Goal: Browse casually

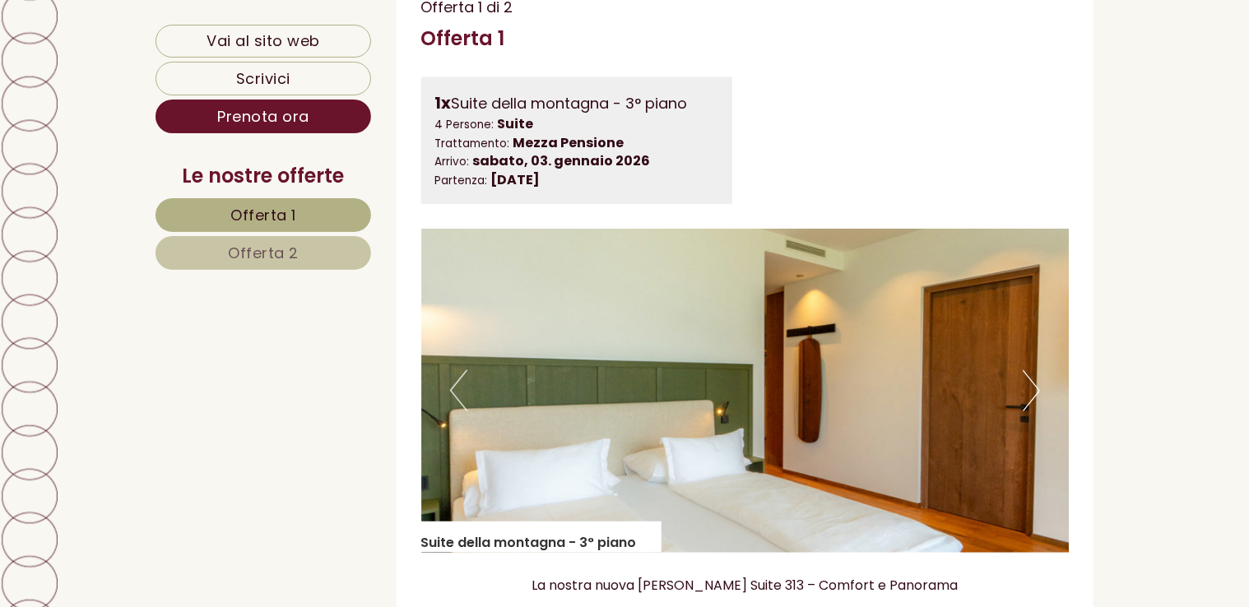
scroll to position [1070, 0]
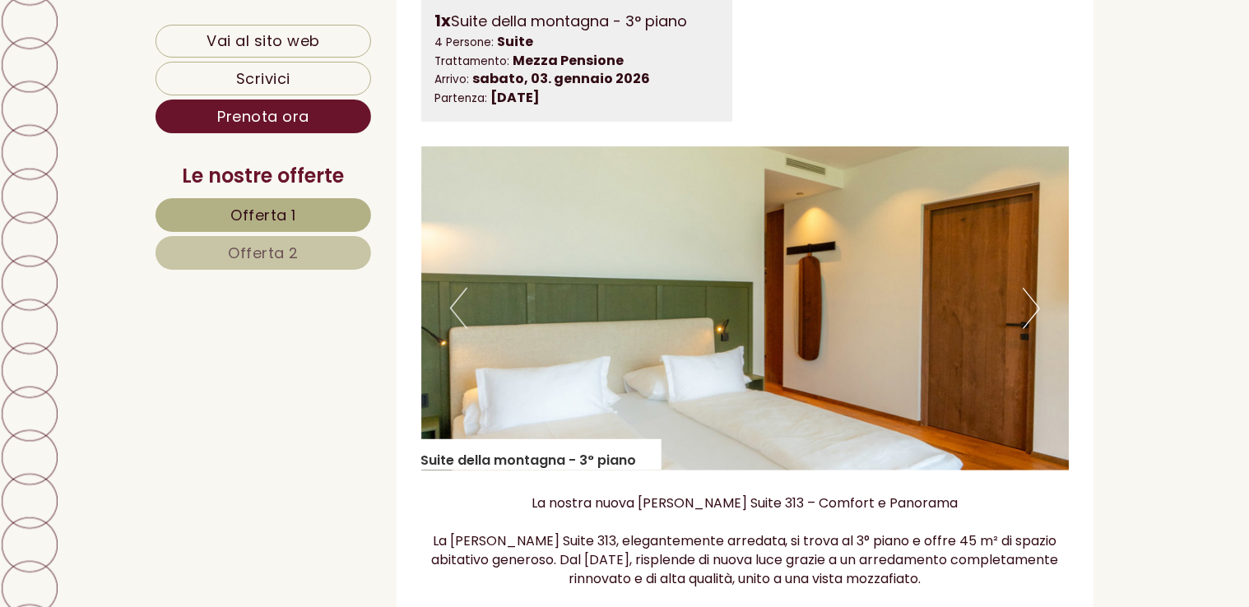
click at [1031, 310] on button "Next" at bounding box center [1031, 308] width 17 height 41
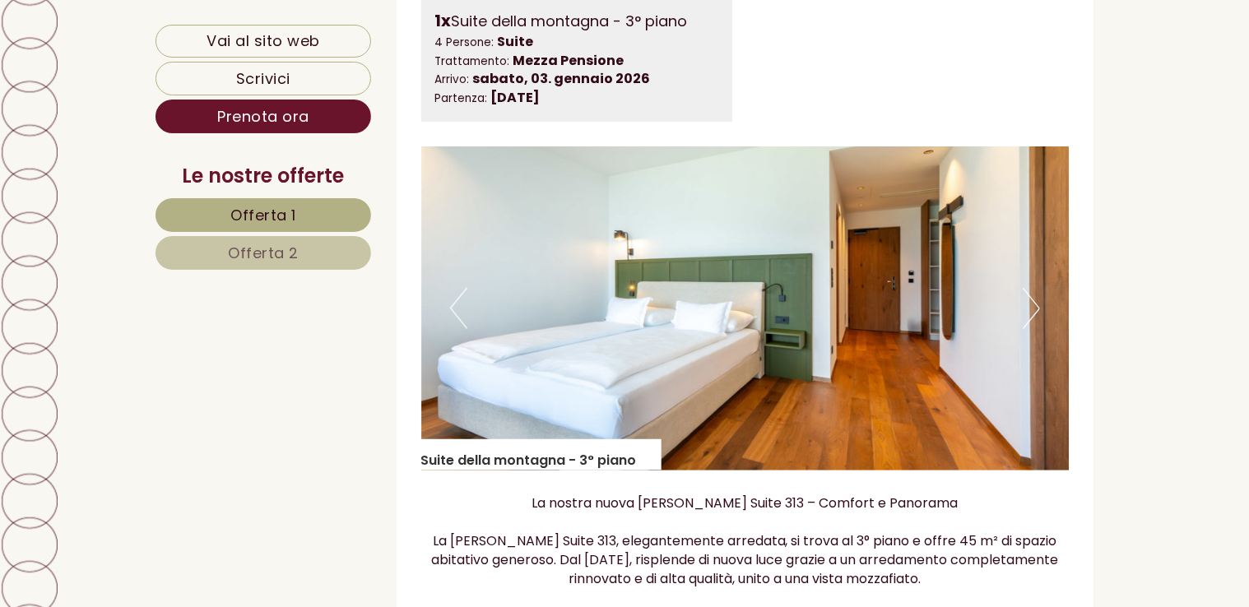
click at [1031, 310] on button "Next" at bounding box center [1031, 308] width 17 height 41
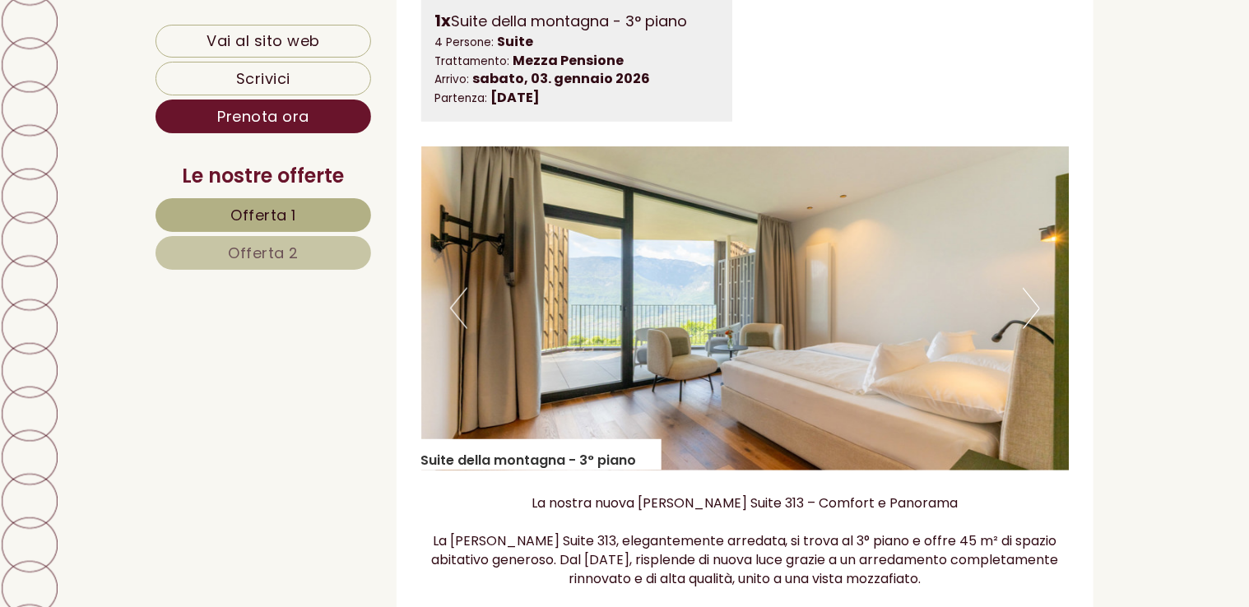
click at [1028, 311] on button "Next" at bounding box center [1031, 308] width 17 height 41
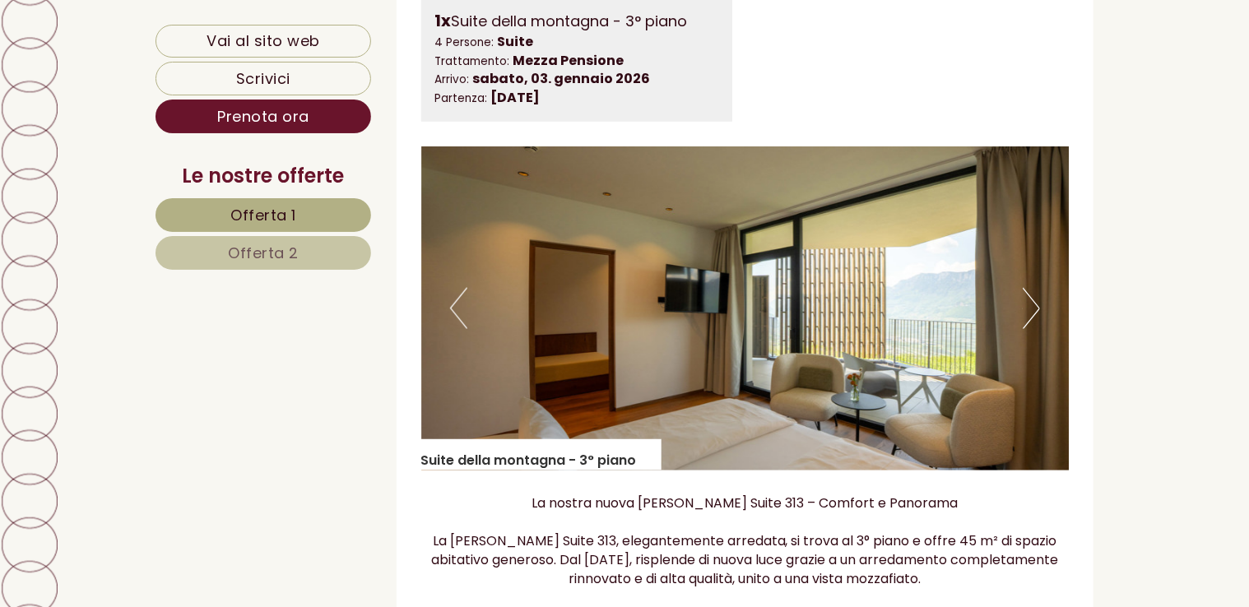
click at [1029, 311] on button "Next" at bounding box center [1031, 308] width 17 height 41
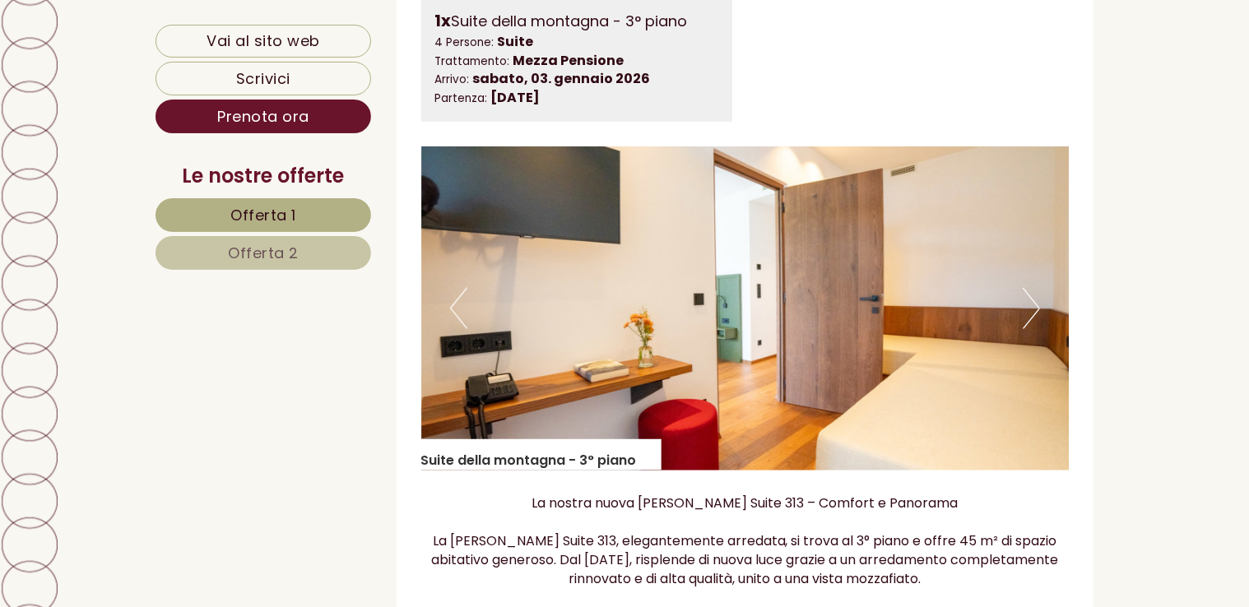
click at [1029, 311] on button "Next" at bounding box center [1031, 308] width 17 height 41
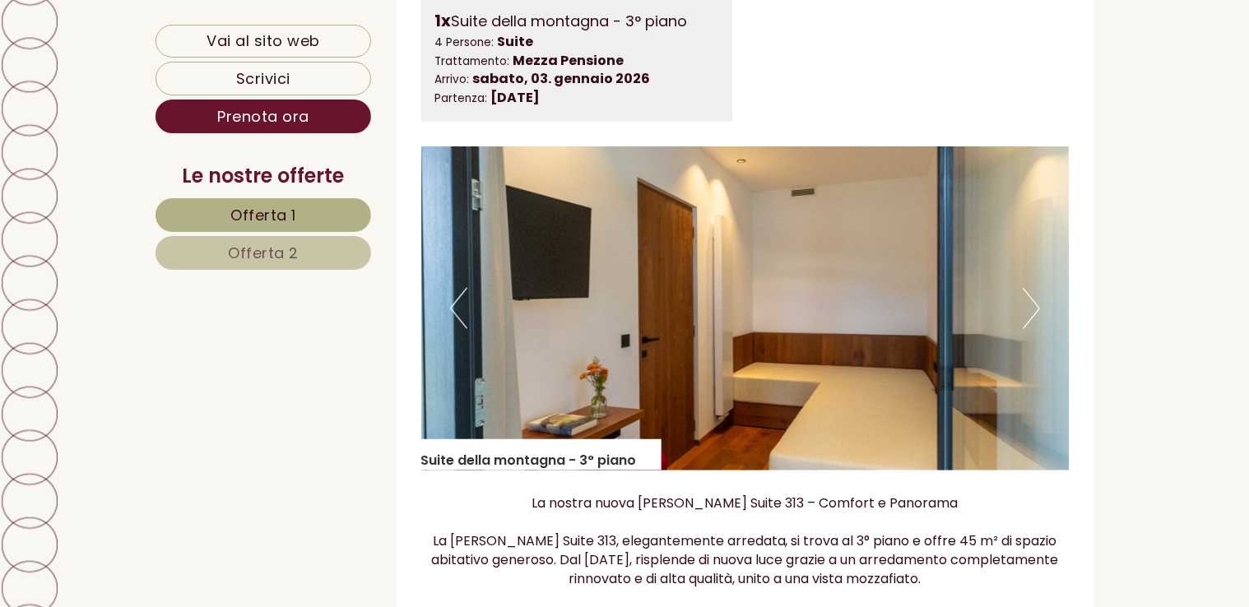
click at [1029, 311] on button "Next" at bounding box center [1031, 308] width 17 height 41
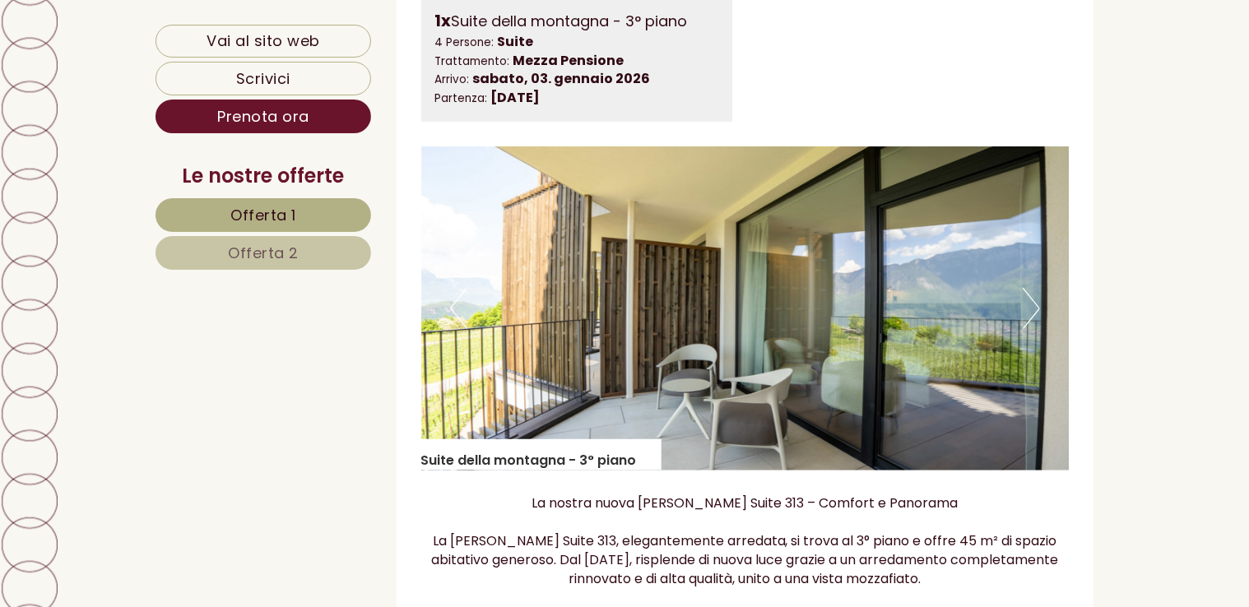
click at [1029, 311] on button "Next" at bounding box center [1031, 308] width 17 height 41
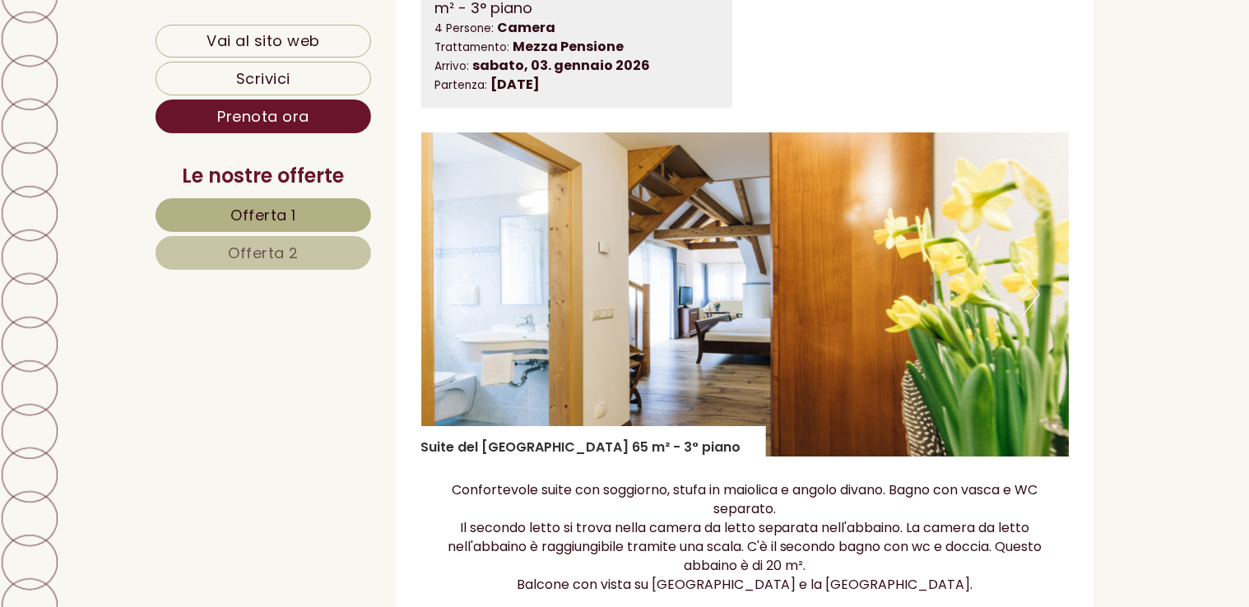
scroll to position [2633, 0]
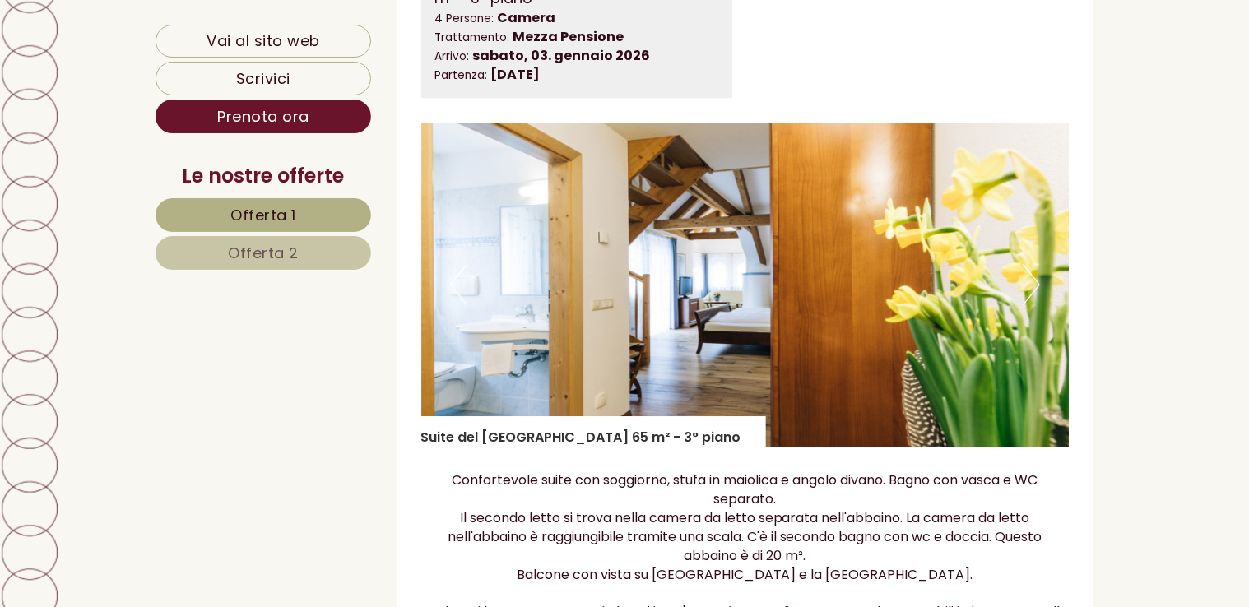
click at [1030, 285] on button "Next" at bounding box center [1031, 284] width 17 height 41
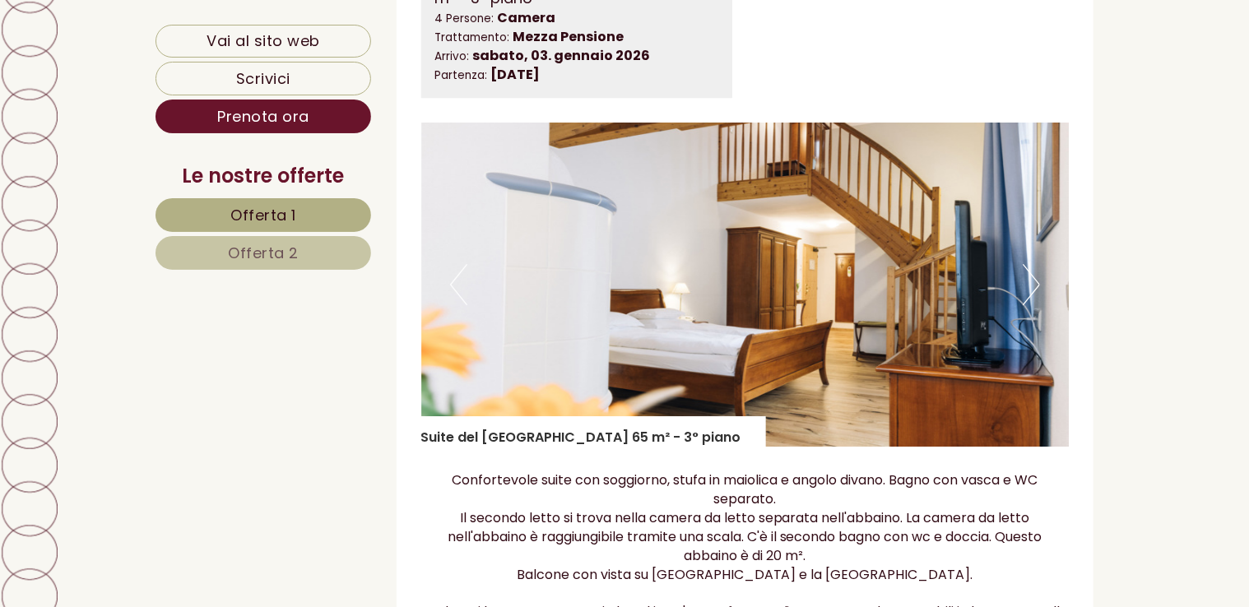
click at [1037, 282] on button "Next" at bounding box center [1031, 284] width 17 height 41
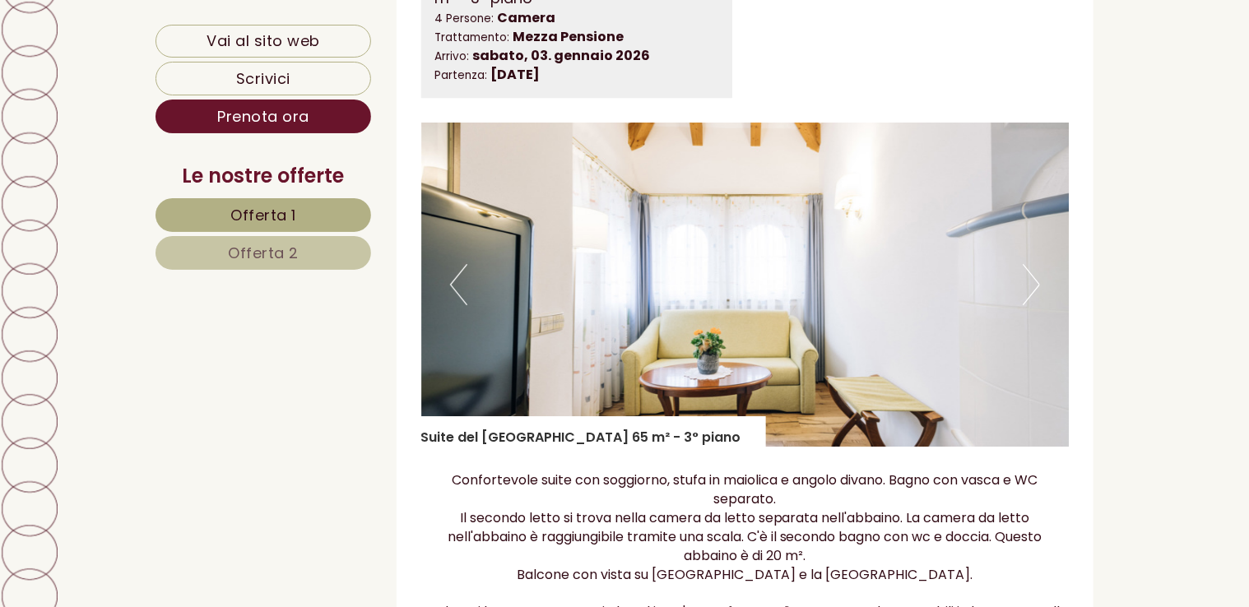
click at [1037, 282] on button "Next" at bounding box center [1031, 284] width 17 height 41
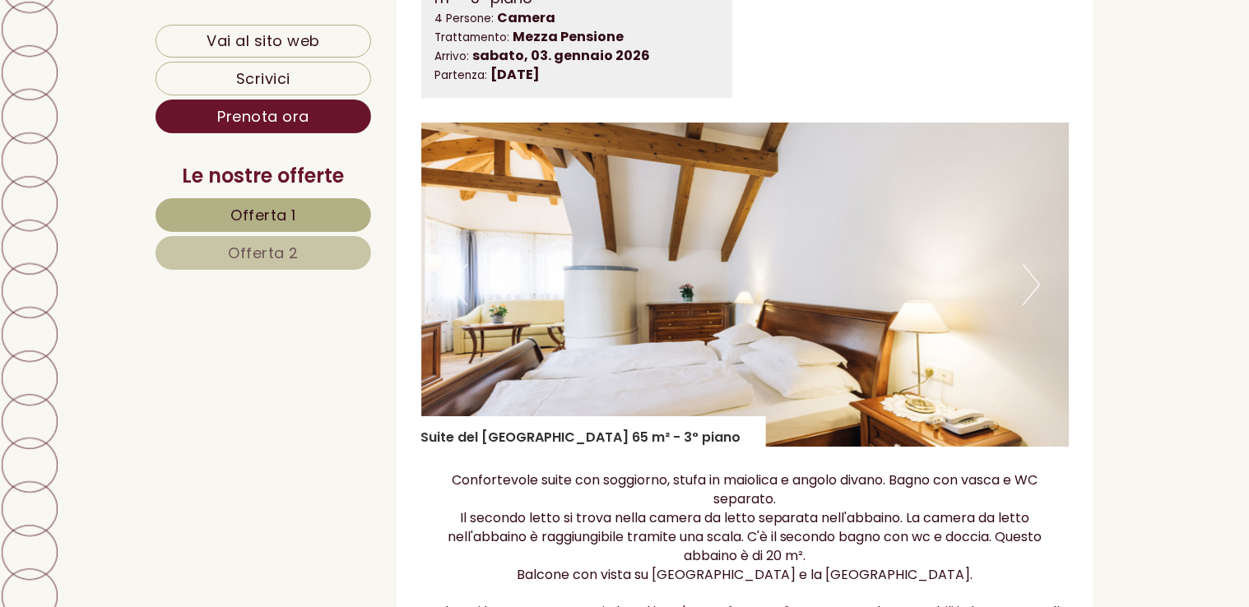
click at [1037, 282] on button "Next" at bounding box center [1031, 284] width 17 height 41
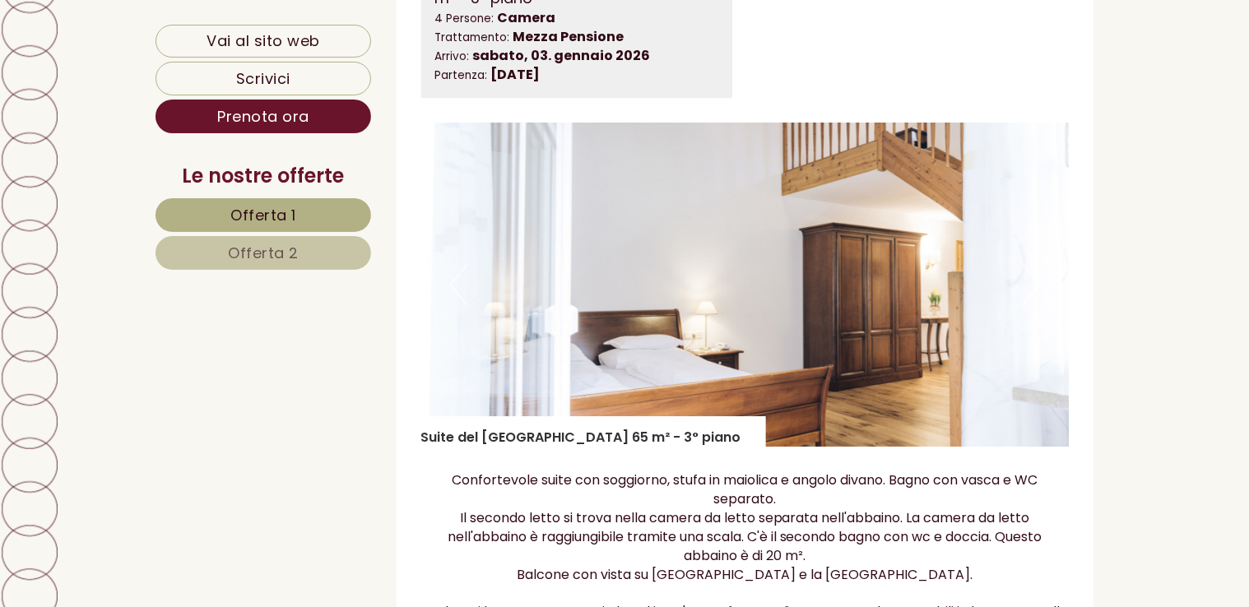
click at [1037, 282] on button "Next" at bounding box center [1031, 284] width 17 height 41
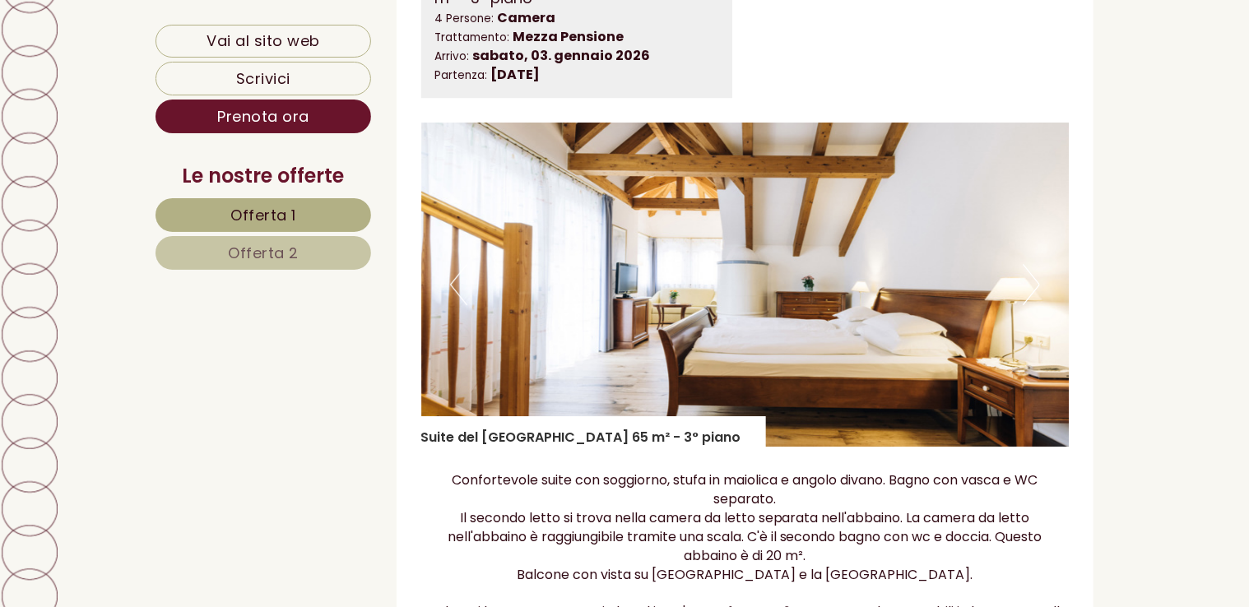
click at [1035, 281] on button "Next" at bounding box center [1031, 284] width 17 height 41
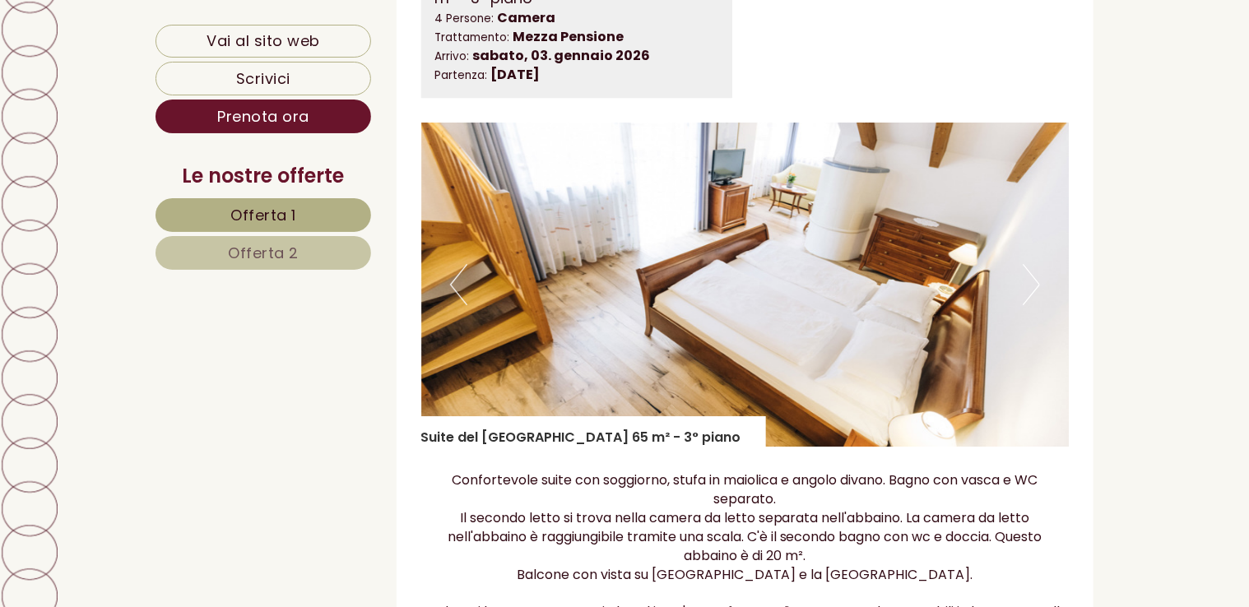
click at [1034, 281] on button "Next" at bounding box center [1031, 284] width 17 height 41
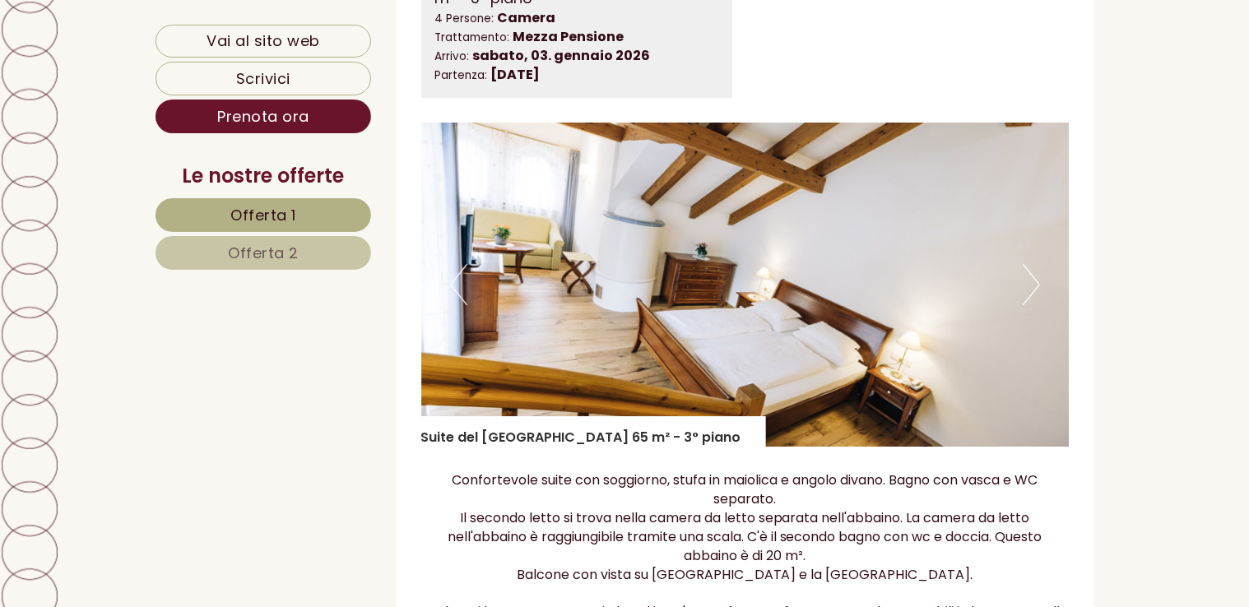
click at [1034, 281] on button "Next" at bounding box center [1031, 284] width 17 height 41
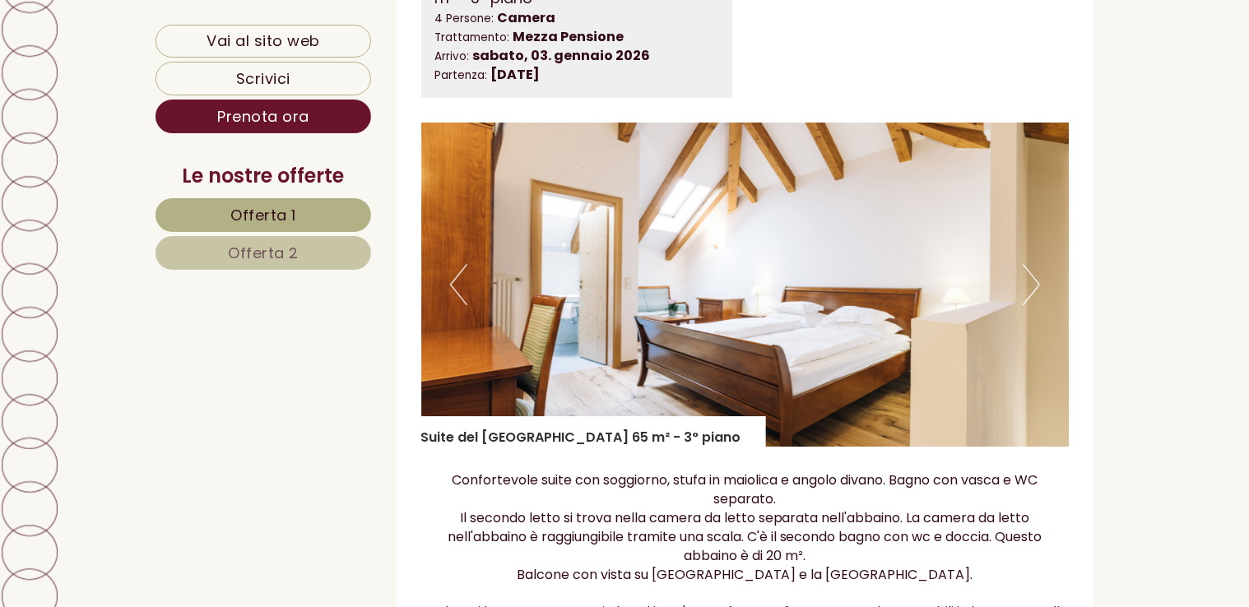
click at [1034, 281] on button "Next" at bounding box center [1031, 284] width 17 height 41
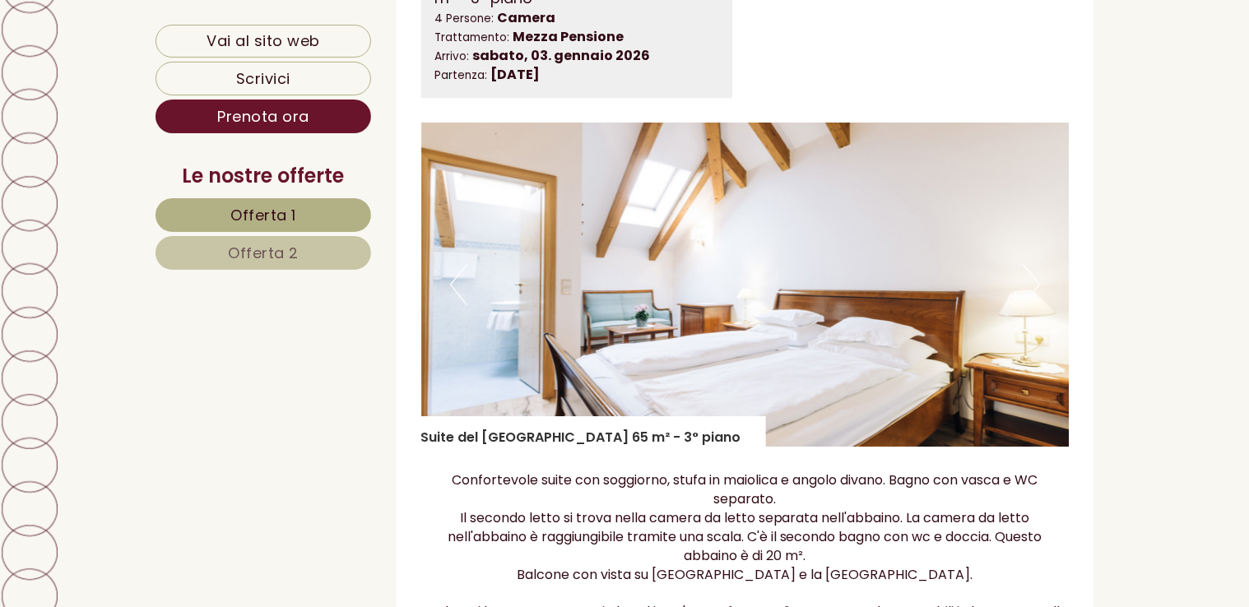
click at [1034, 281] on button "Next" at bounding box center [1031, 284] width 17 height 41
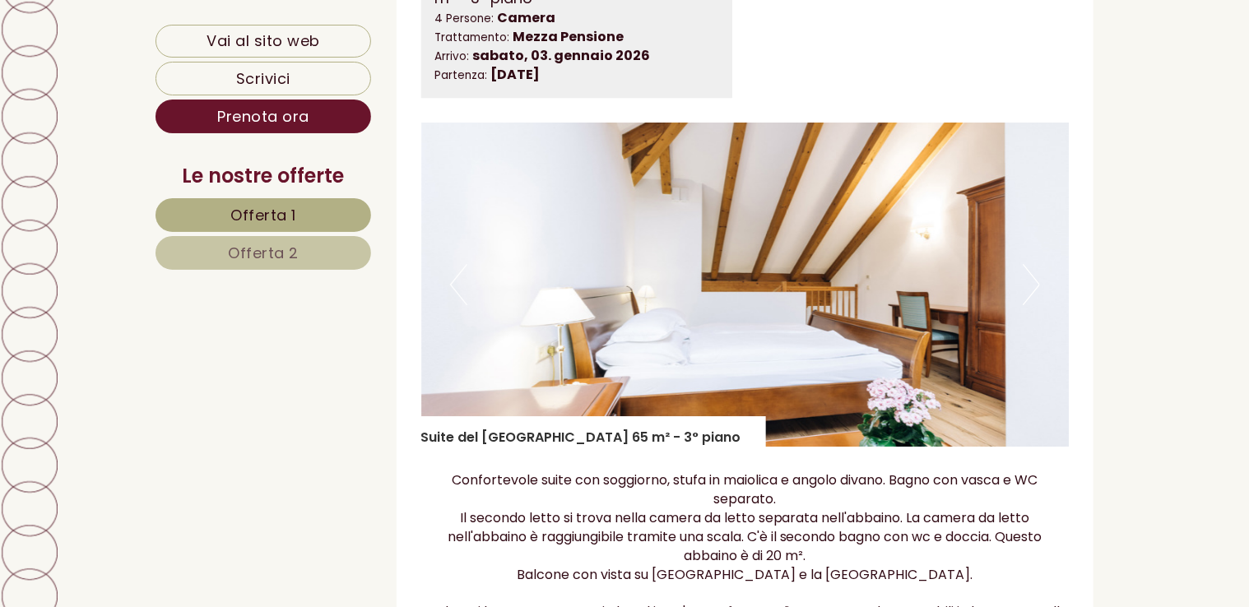
click at [1034, 281] on button "Next" at bounding box center [1031, 284] width 17 height 41
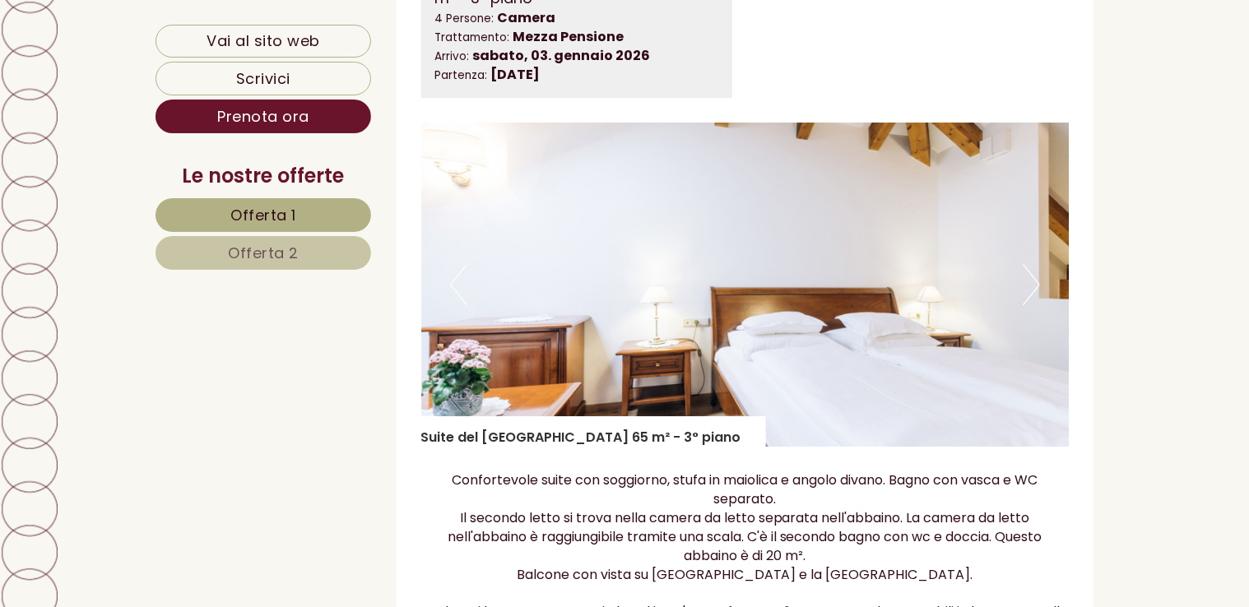
click at [1034, 281] on button "Next" at bounding box center [1031, 284] width 17 height 41
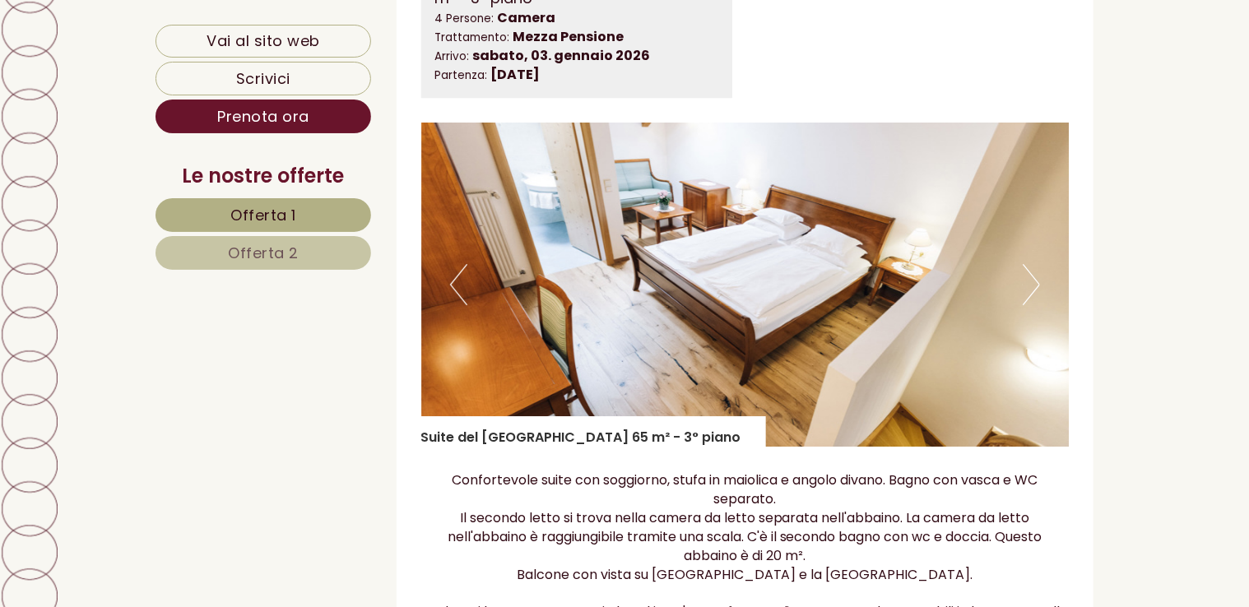
click at [1034, 281] on button "Next" at bounding box center [1031, 284] width 17 height 41
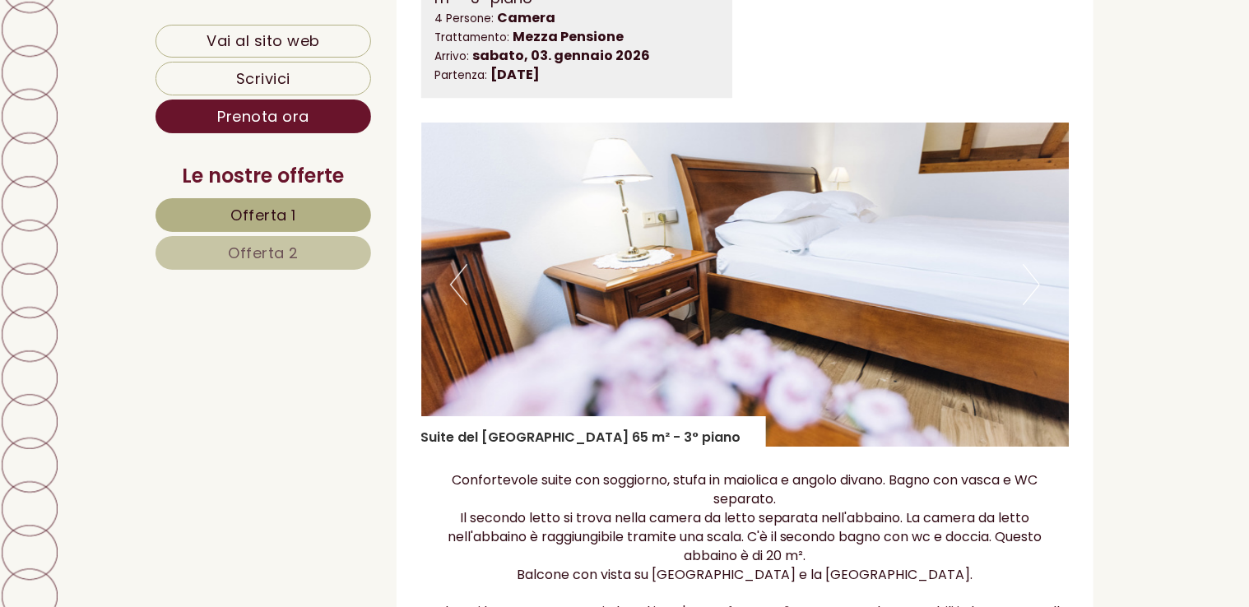
click at [1034, 281] on button "Next" at bounding box center [1031, 284] width 17 height 41
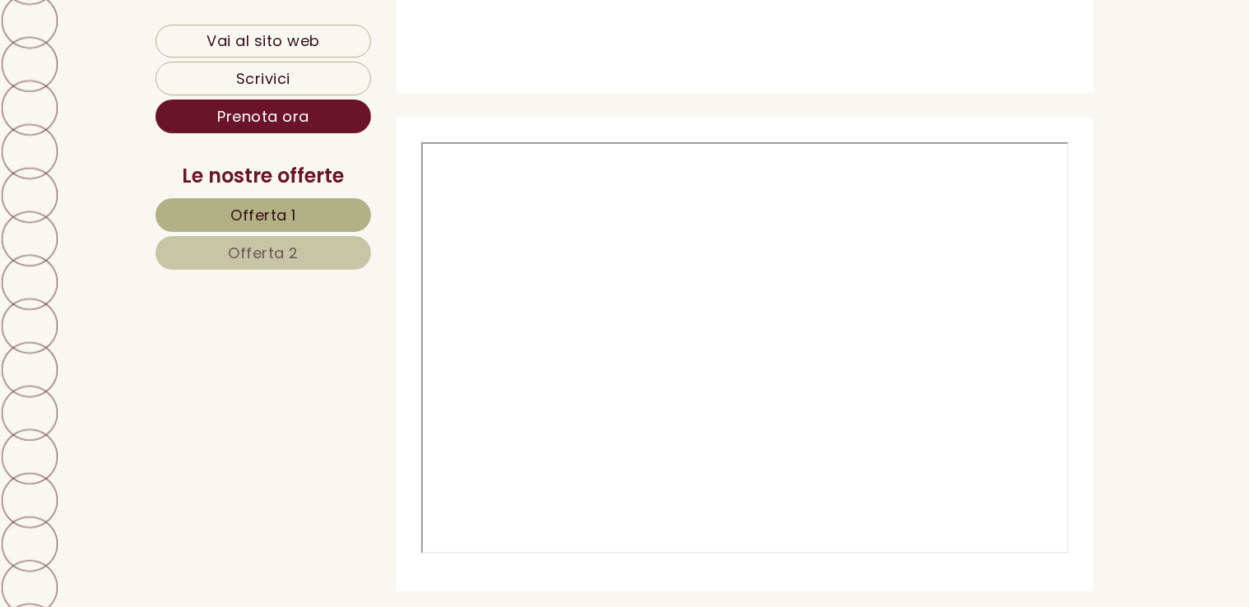
scroll to position [6501, 0]
